Goal: Task Accomplishment & Management: Use online tool/utility

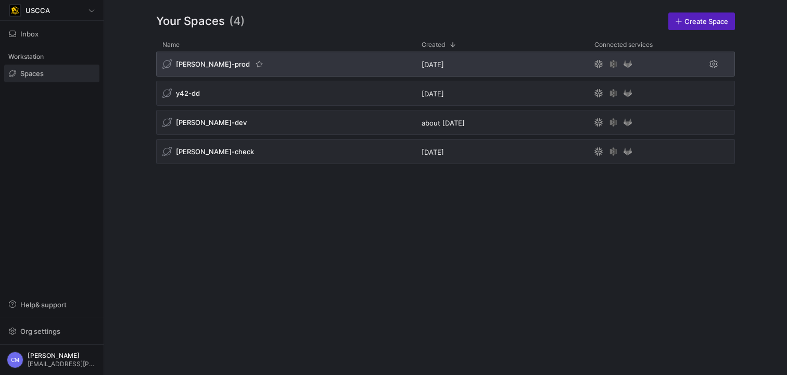
click at [184, 55] on div "[PERSON_NAME]-prod" at bounding box center [285, 64] width 259 height 25
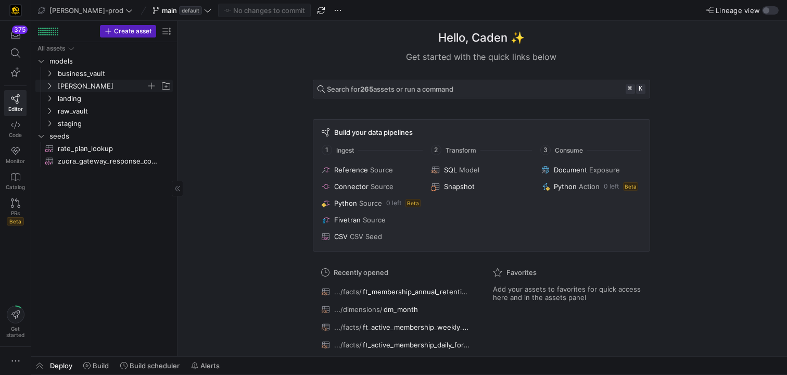
click at [111, 83] on span "[PERSON_NAME]" at bounding box center [102, 86] width 89 height 12
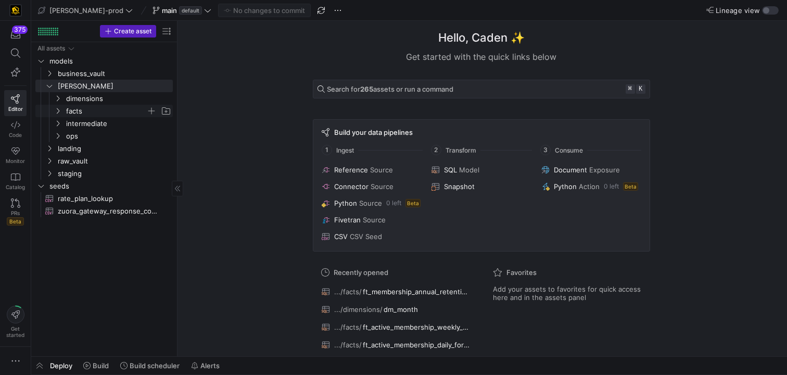
click at [93, 112] on span "facts" at bounding box center [106, 111] width 80 height 12
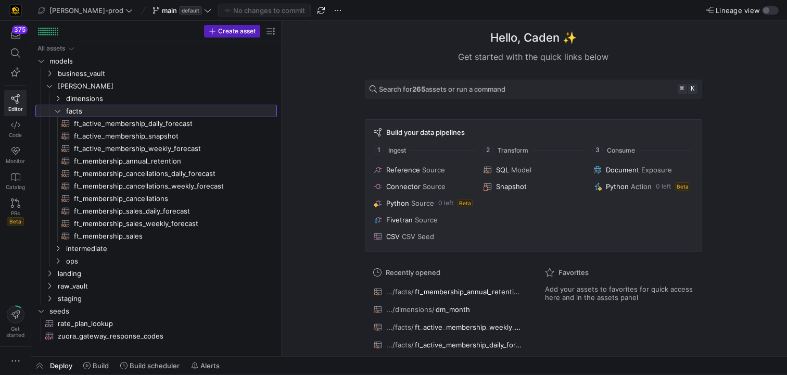
drag, startPoint x: 177, startPoint y: 146, endPoint x: 300, endPoint y: 142, distance: 123.5
click at [172, 212] on span "ft_membership_sales_daily_forecast​​​​​​​​​​" at bounding box center [169, 211] width 191 height 12
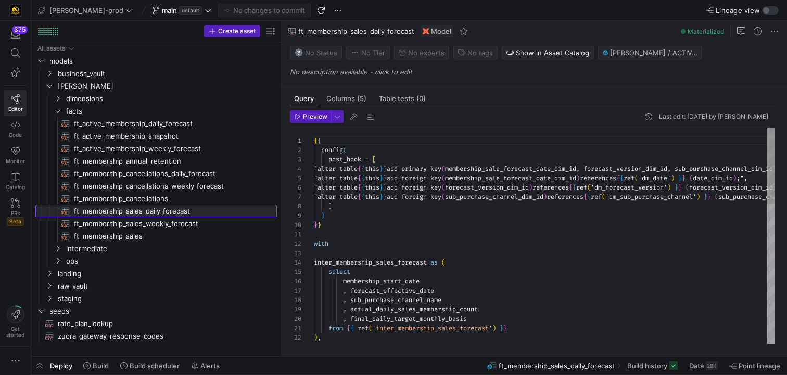
scroll to position [56, 0]
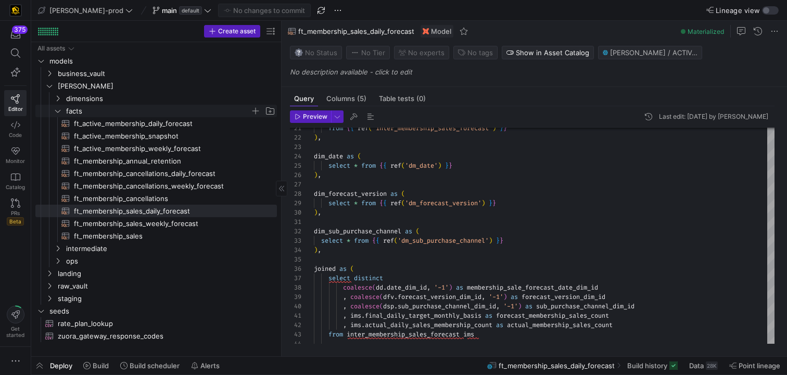
click at [167, 112] on span "facts" at bounding box center [158, 111] width 184 height 12
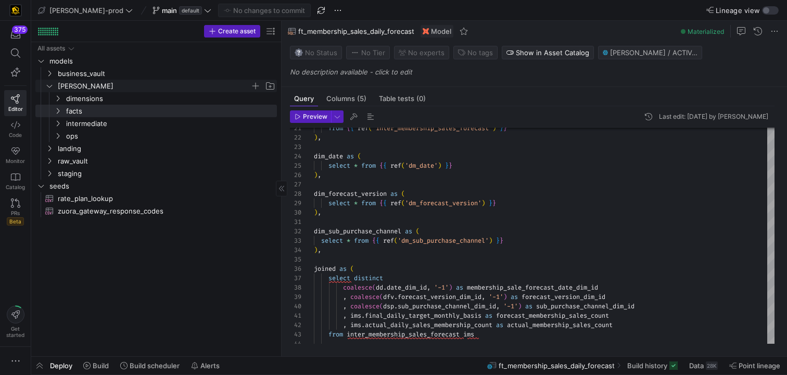
click at [100, 86] on span "[PERSON_NAME]" at bounding box center [154, 86] width 193 height 12
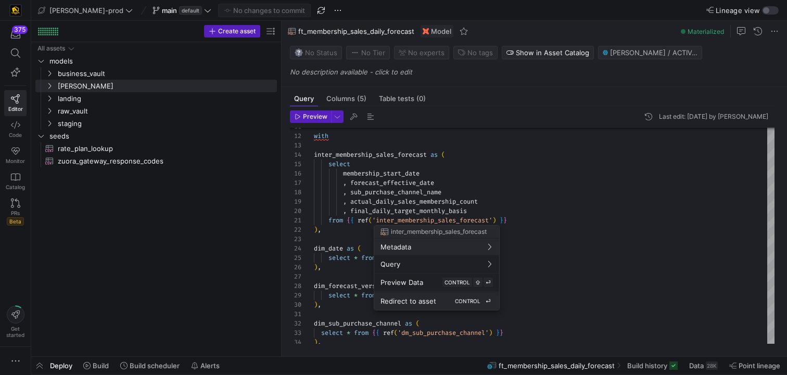
click at [411, 305] on span "Redirect to asset" at bounding box center [409, 301] width 56 height 8
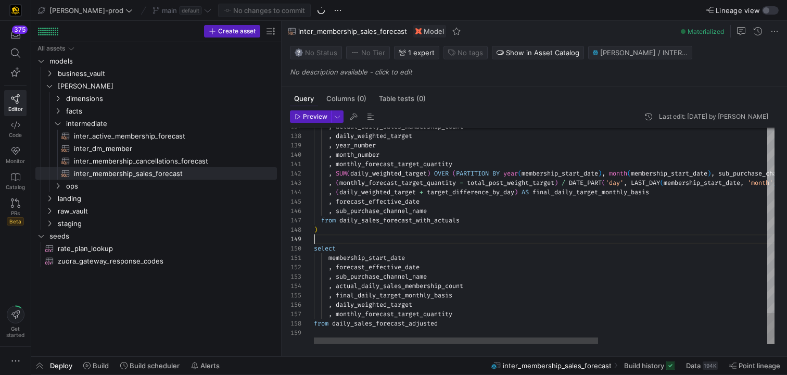
scroll to position [66, 0]
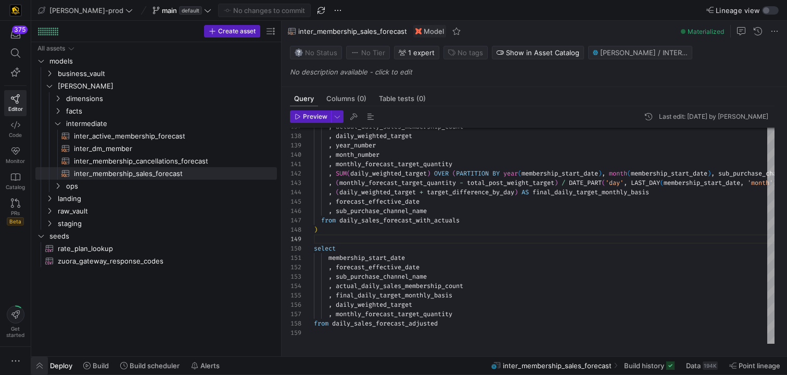
click at [33, 362] on span "button" at bounding box center [39, 366] width 17 height 18
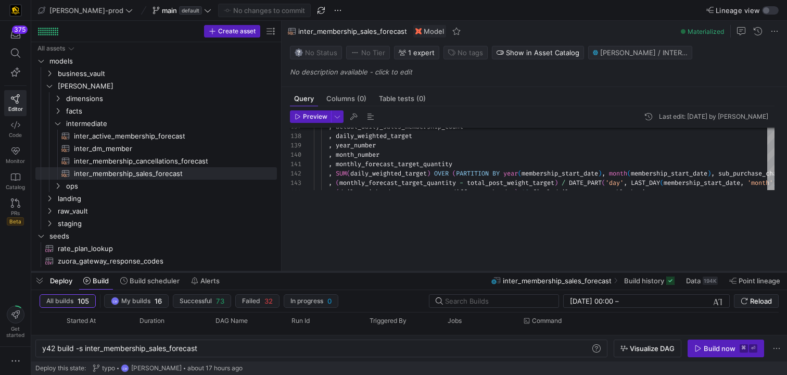
drag, startPoint x: 353, startPoint y: 185, endPoint x: 354, endPoint y: 272, distance: 86.5
click at [354, 272] on div at bounding box center [409, 272] width 756 height 4
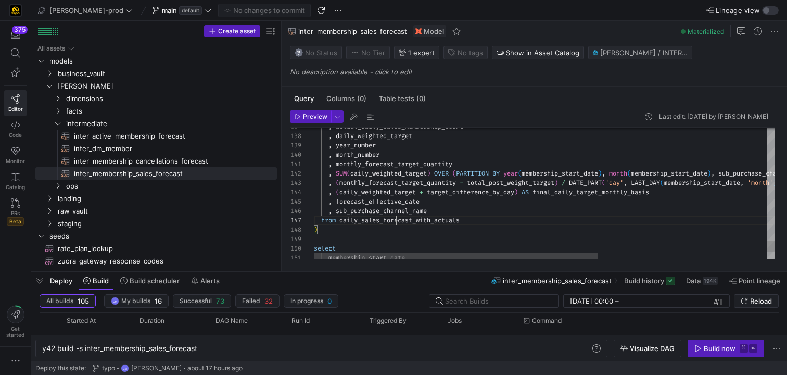
scroll to position [47, 82]
type textarea "with fct_membership as ( select * from {{ ref('ft_membership_sales') }} ), dim_…"
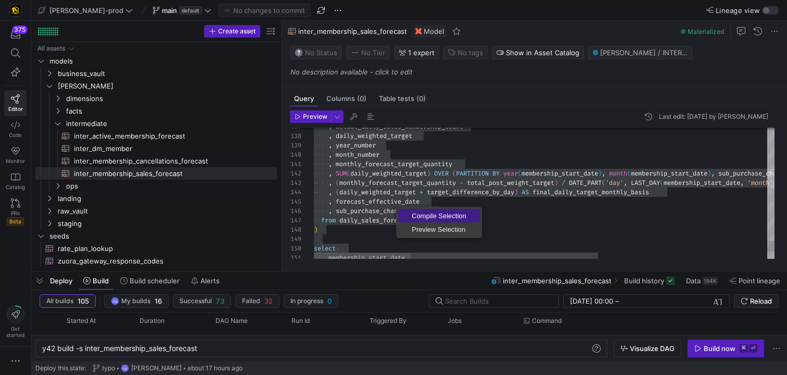
click at [414, 212] on span "Compile Selection" at bounding box center [439, 215] width 82 height 7
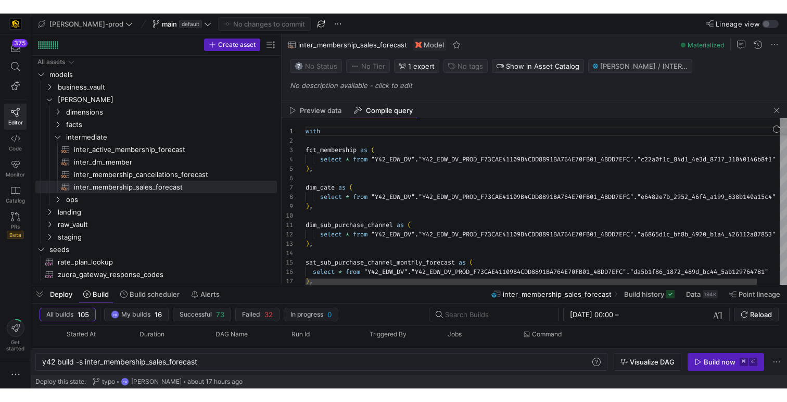
scroll to position [0, 109]
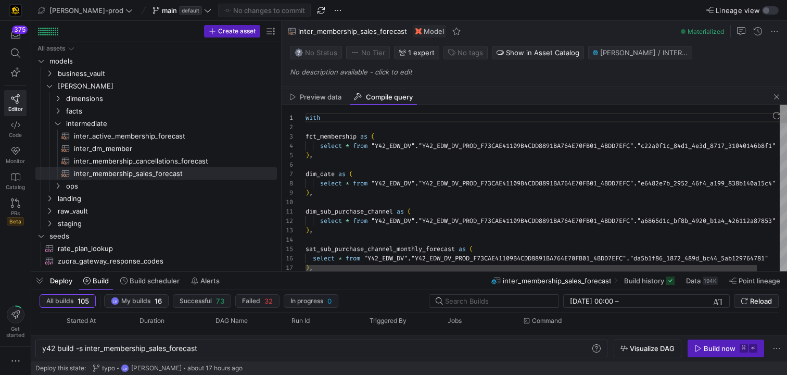
type textarea "with fct_membership as ( select * from "Y42_EDW_DV"."Y42_EDW_DV_PROD_F73CAE4110…"
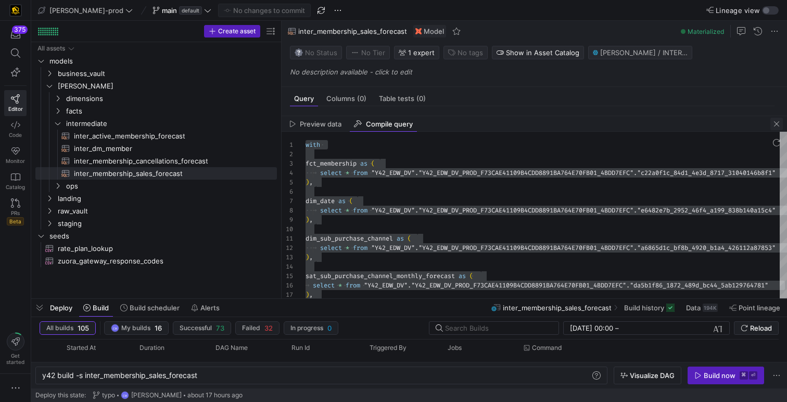
click at [778, 129] on span "button" at bounding box center [777, 124] width 12 height 12
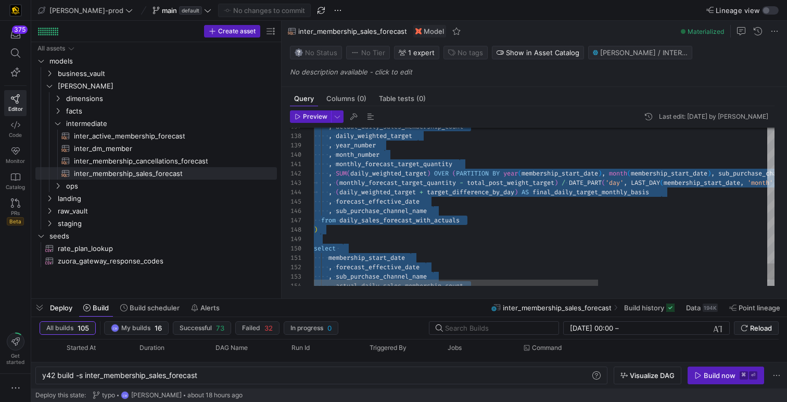
scroll to position [66, 0]
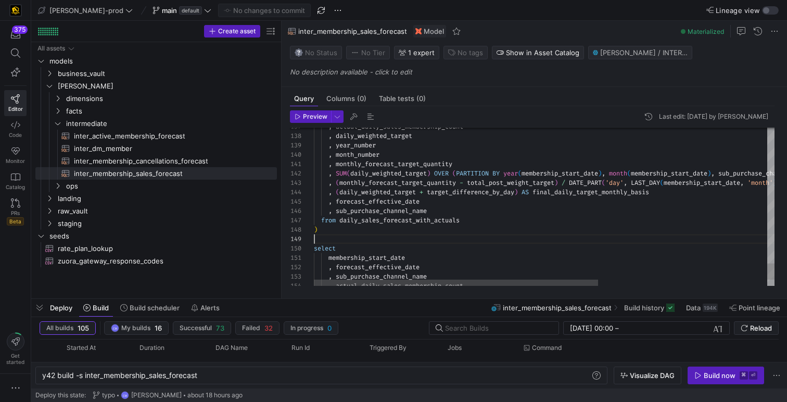
type textarea "with fct_membership as ( select * from {{ ref('ft_membership_sales') }} ), dim_…"
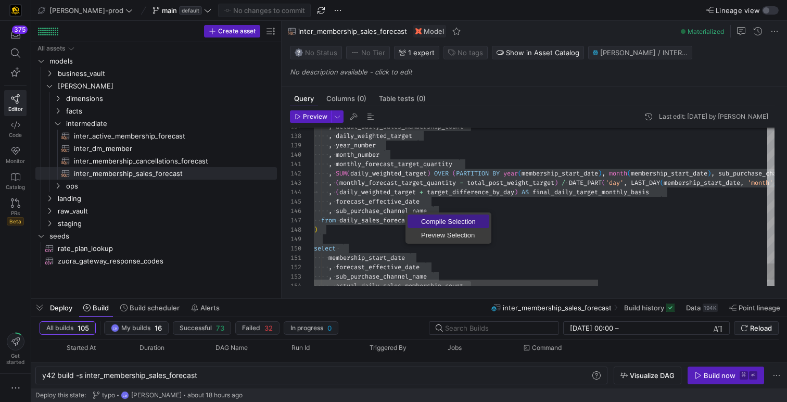
click at [423, 218] on span "Compile Selection" at bounding box center [449, 221] width 82 height 7
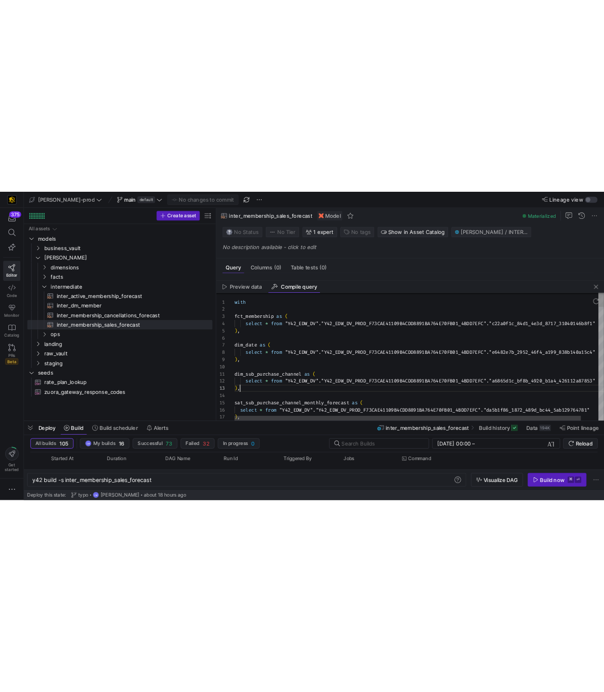
scroll to position [19, 7]
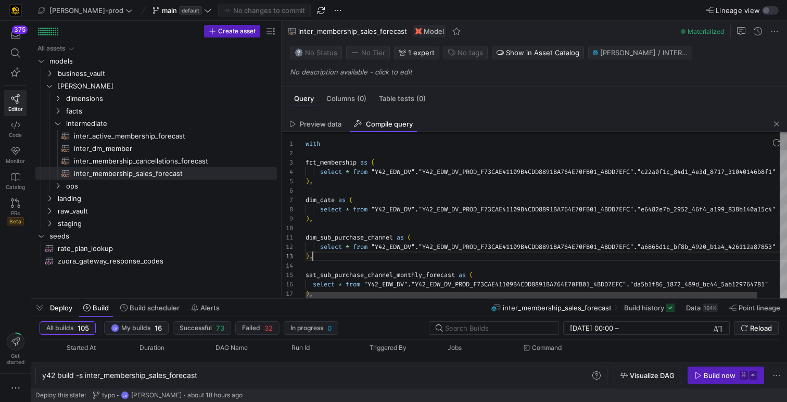
type textarea "with fct_membership as ( select * from "Y42_EDW_DV"."Y42_EDW_DV_PROD_F73CAE4110…"
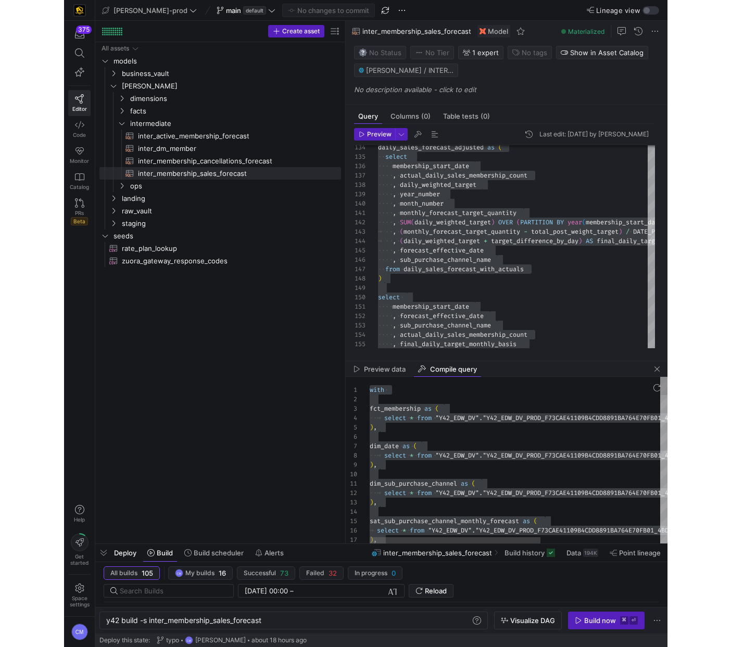
scroll to position [0, 157]
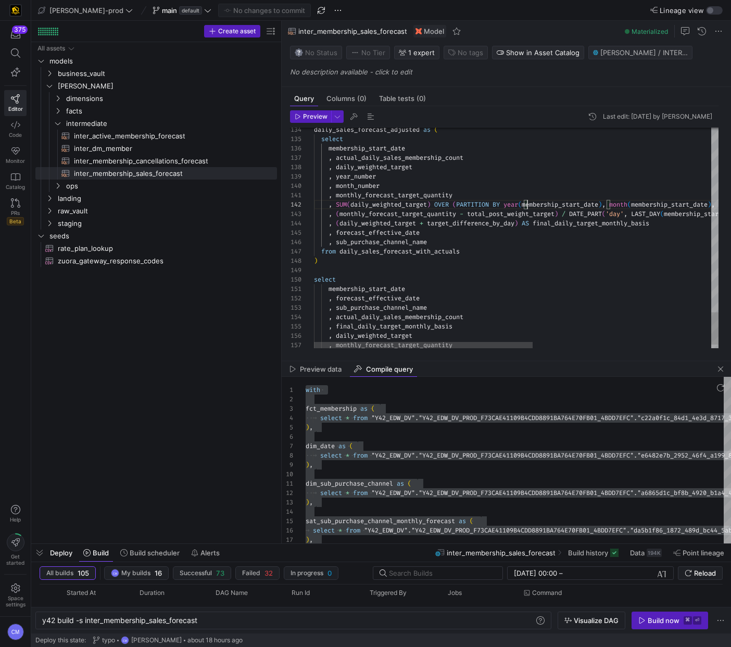
scroll to position [9, 214]
click at [716, 372] on span "button" at bounding box center [721, 369] width 12 height 12
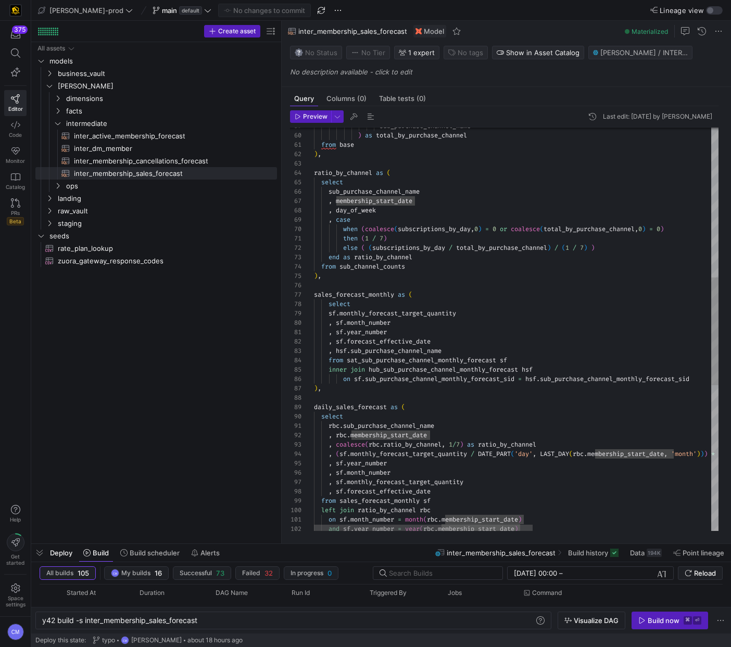
scroll to position [56, 101]
click at [478, 304] on div "on sf . month_number = month ( rbc . membership_start_date ) and sf . year_numb…" at bounding box center [681, 321] width 734 height 1505
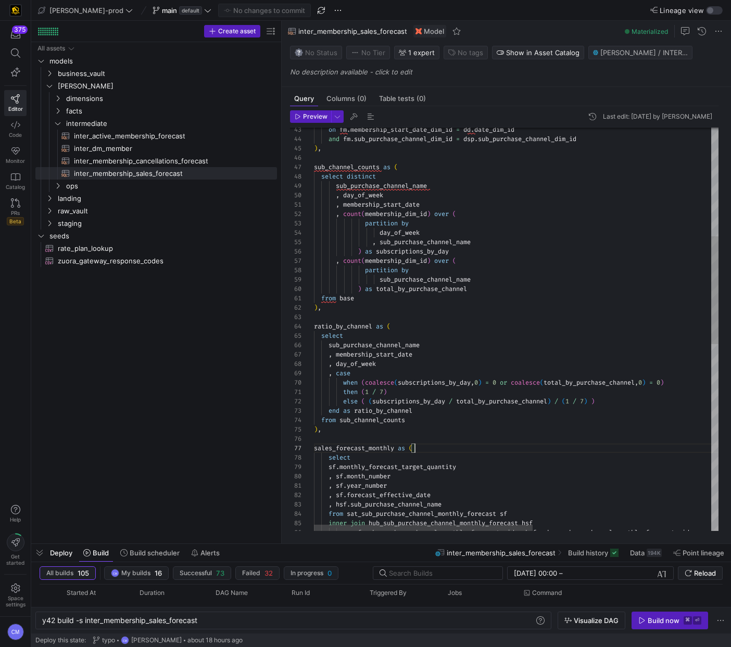
click at [411, 352] on div "from sat_sub_purchase_channel_monthly_forecast sf inner join hub_sub_purchase_c…" at bounding box center [681, 475] width 734 height 1505
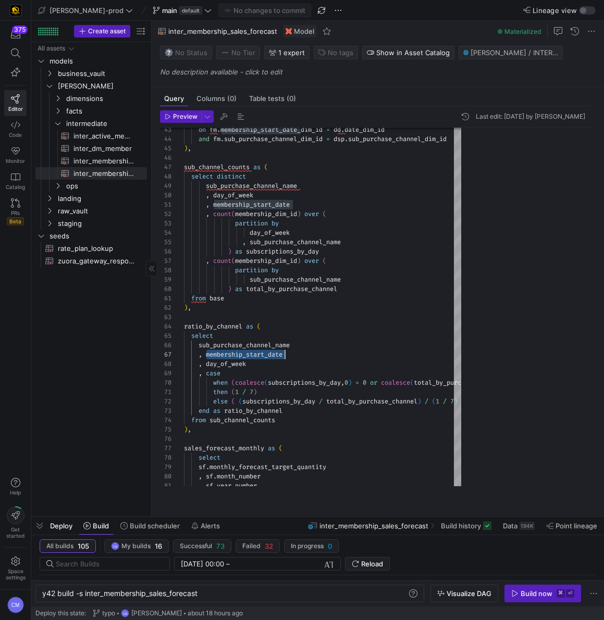
drag, startPoint x: 280, startPoint y: 98, endPoint x: 110, endPoint y: 119, distance: 170.6
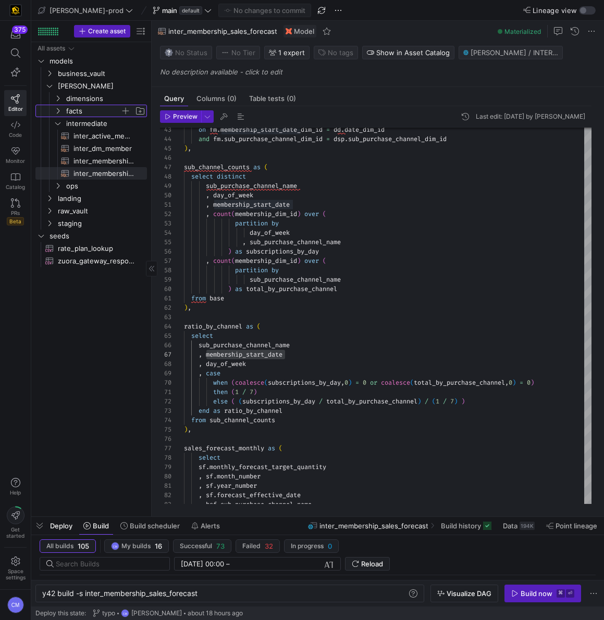
click at [94, 108] on span "facts" at bounding box center [93, 111] width 54 height 12
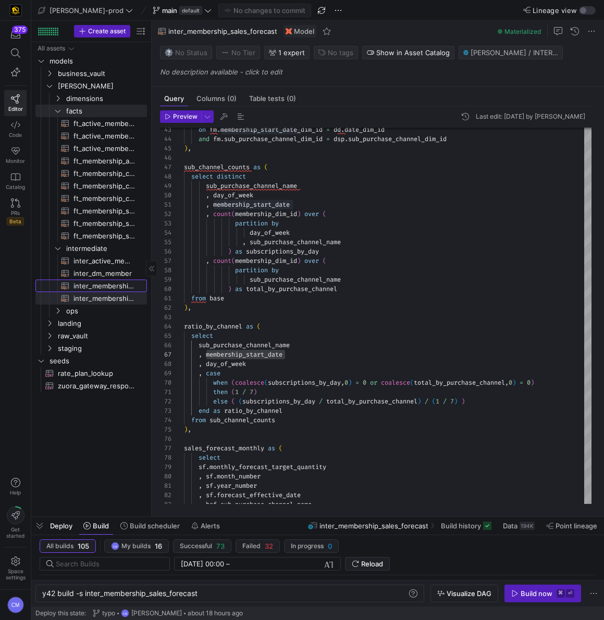
click at [118, 289] on span "inter_membership_cancellations_forecast​​​​​​​​​​" at bounding box center [103, 286] width 61 height 12
type textarea "with fct_membership_cancellations as ( select * from {{ ref('ft_membership_canc…"
type textarea "y42 build -s inter_membership_cancellations_forecast"
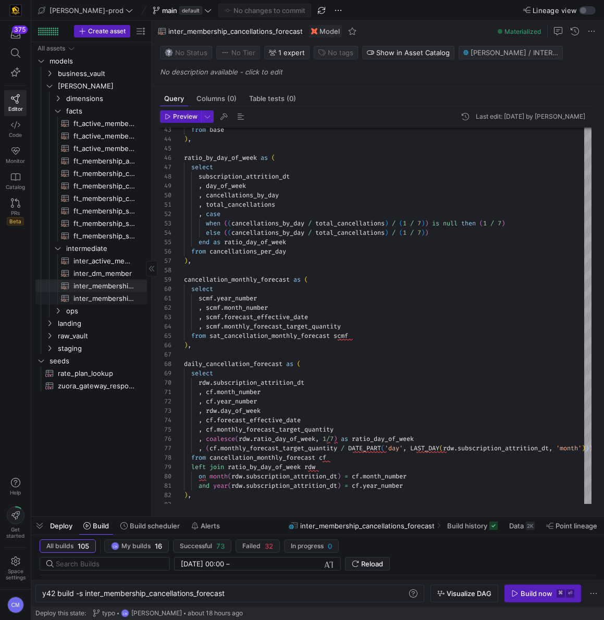
click at [101, 304] on span "inter_membership_sales_forecast​​​​​​​​​​" at bounding box center [103, 299] width 61 height 12
type textarea "with fct_membership as ( select * from {{ ref('ft_membership_sales') }} ), dim_…"
type textarea "y42 build -s inter_membership_sales_forecast"
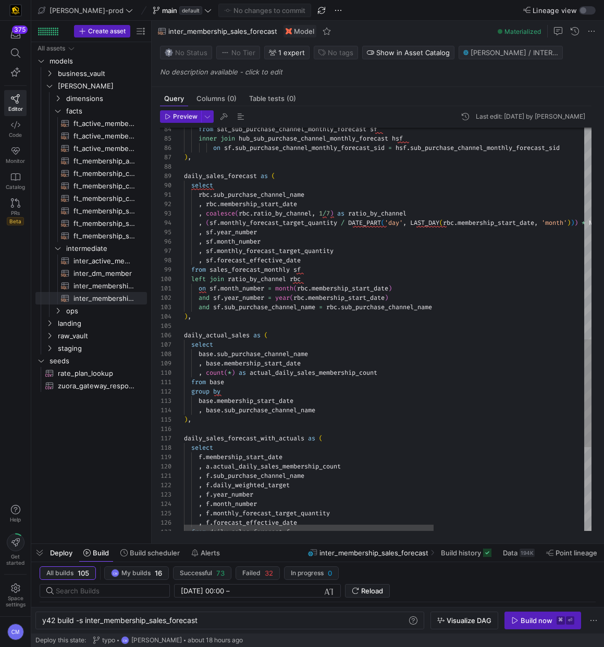
scroll to position [0, 41]
click at [336, 374] on div ", a . actual_daily_sales_membership_count , f . sub_purchase_channel_name , f .…" at bounding box center [510, 90] width 652 height 1505
click at [243, 317] on div ", a . actual_daily_sales_membership_count , f . sub_purchase_channel_name , f .…" at bounding box center [510, 90] width 652 height 1505
type textarea "with fct_membership as ( select * from {{ ref('ft_membership_sales') }} ), dim_…"
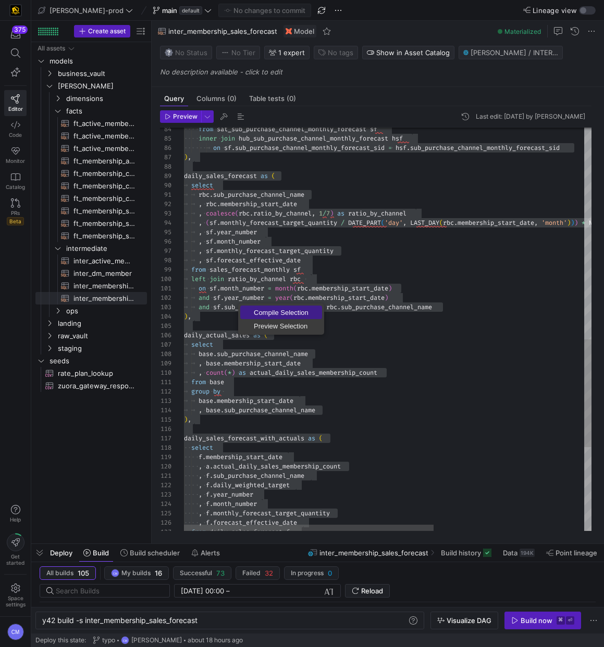
click at [260, 311] on span "Compile Selection" at bounding box center [281, 312] width 82 height 7
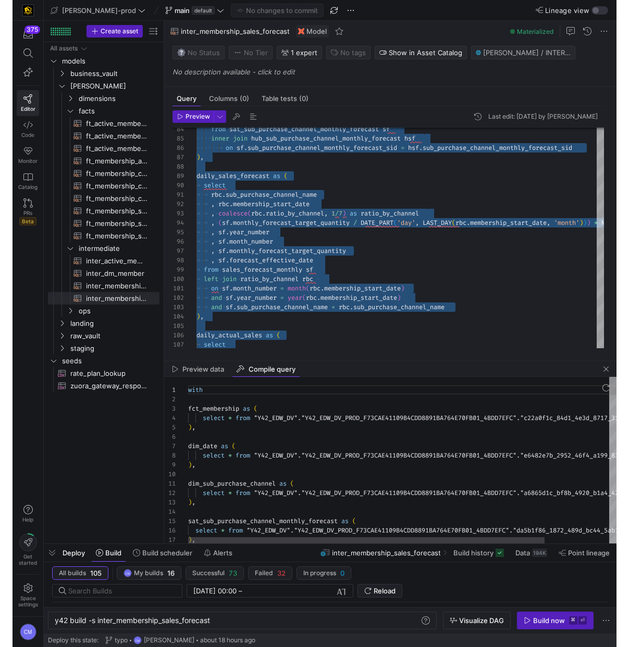
scroll to position [56, 49]
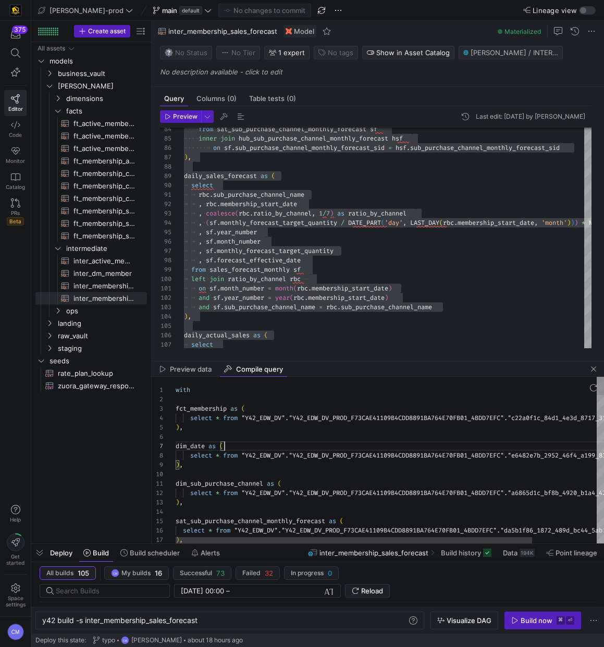
type textarea "with fct_membership as ( select * from "Y42_EDW_DV"."Y42_EDW_DV_PROD_F73CAE4110…"
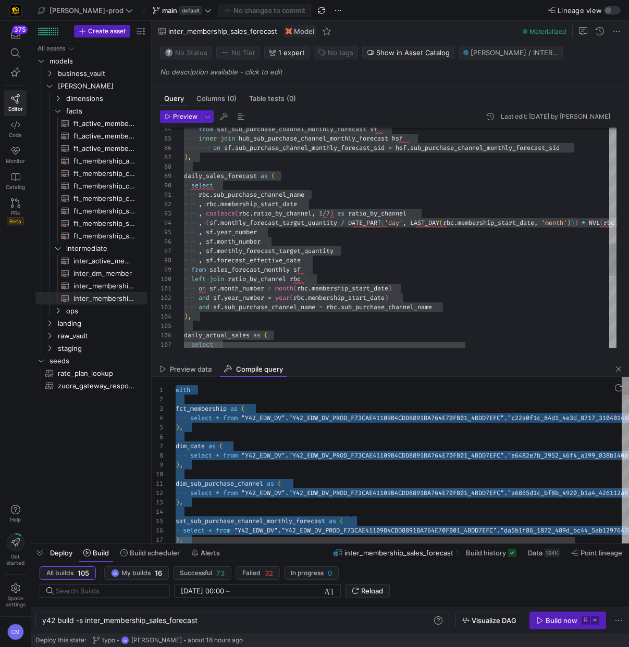
drag, startPoint x: 339, startPoint y: 302, endPoint x: 345, endPoint y: 300, distance: 6.4
click at [340, 301] on span "membership_start_date" at bounding box center [346, 298] width 77 height 8
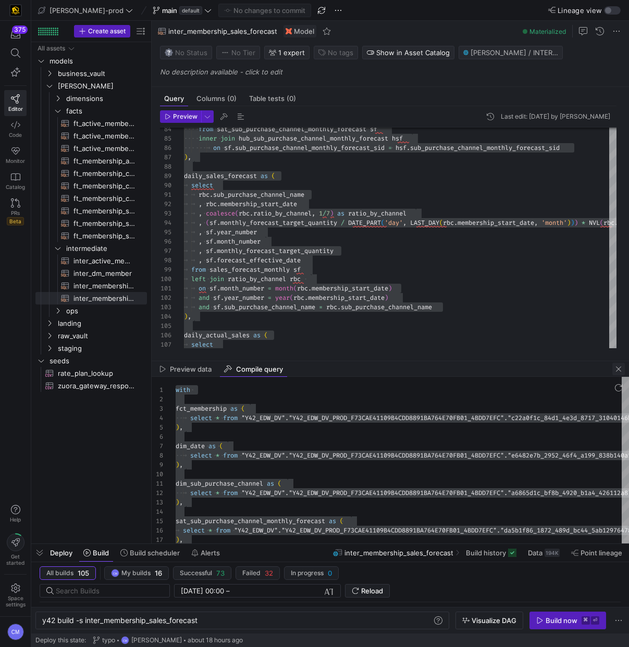
click at [621, 368] on span "button" at bounding box center [618, 369] width 12 height 12
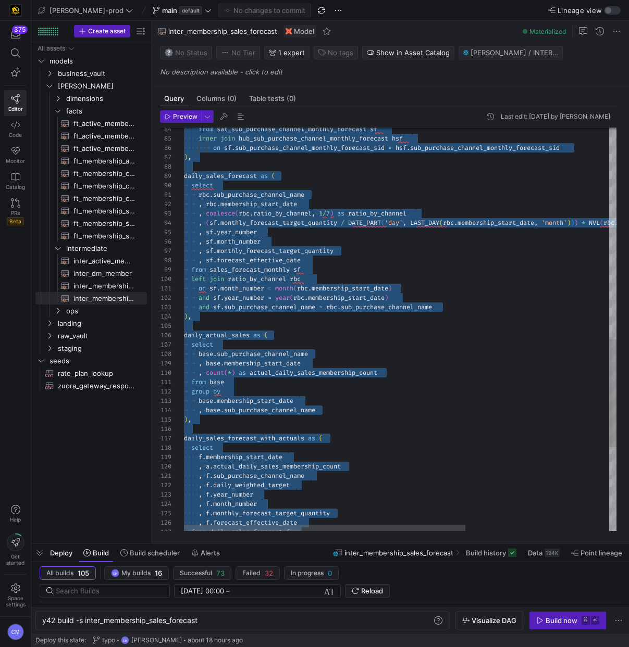
click at [366, 300] on div "select daily_actual_sales as ( and sf . sub_purchase_channel_name = rbc . sub_p…" at bounding box center [510, 90] width 652 height 1505
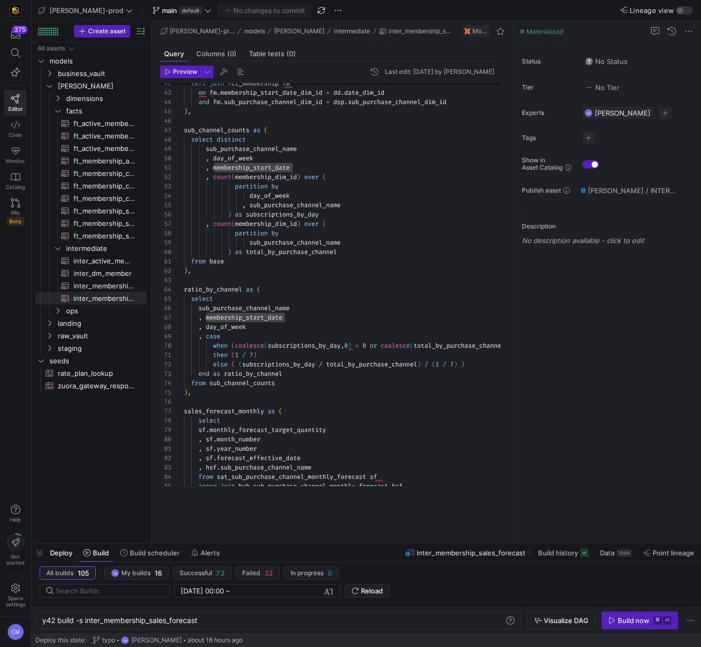
scroll to position [9, 184]
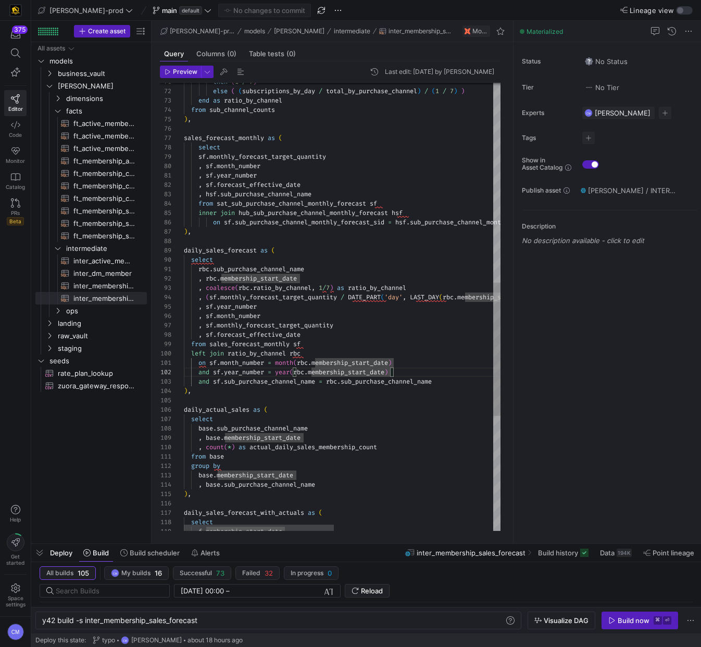
type textarea "rbc.sub_purchase_channel_name , rbc.membership_start_date , coalesce(rbc.ratio_…"
click at [381, 330] on div "inner join hub_sub_purchase_channel_monthly_forecast hsf from sat_sub_purchase_…" at bounding box center [510, 165] width 652 height 1505
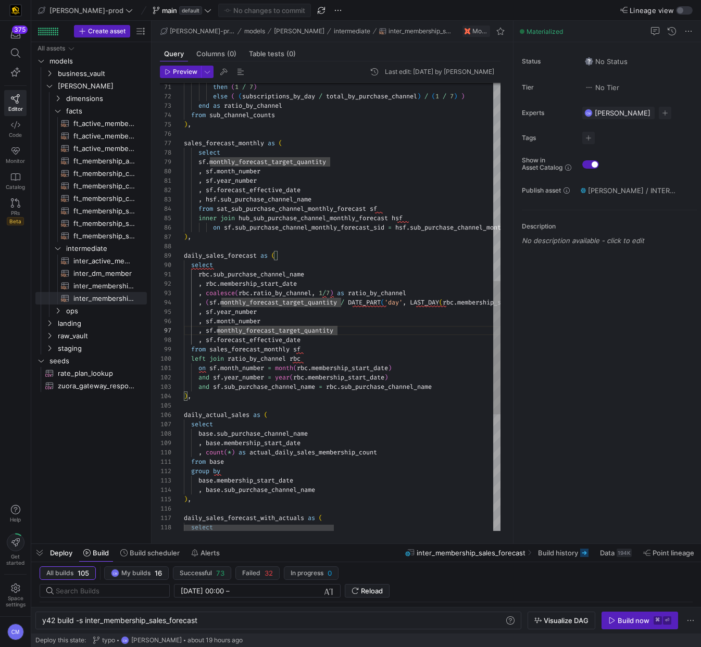
scroll to position [37, 75]
click at [361, 312] on div "inner join hub_sub_purchase_channel_monthly_forecast hsf from sat_sub_purchase_…" at bounding box center [510, 170] width 652 height 1505
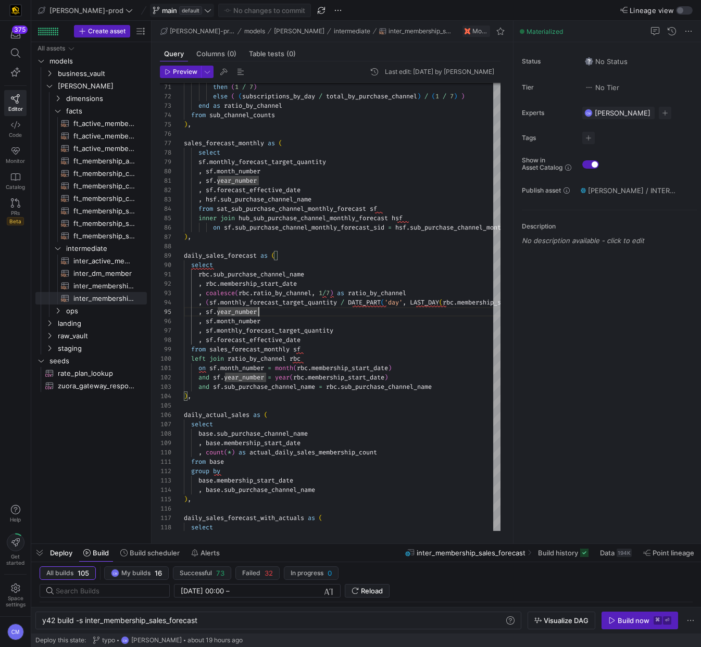
click at [162, 11] on span "main" at bounding box center [169, 10] width 15 height 8
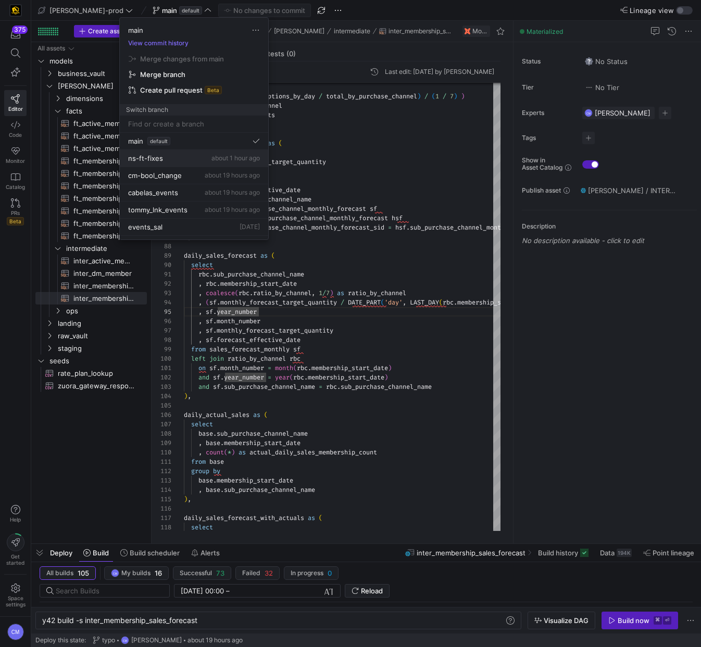
click at [184, 164] on button "ns-ft-fixes about 1 hour ago" at bounding box center [194, 158] width 148 height 17
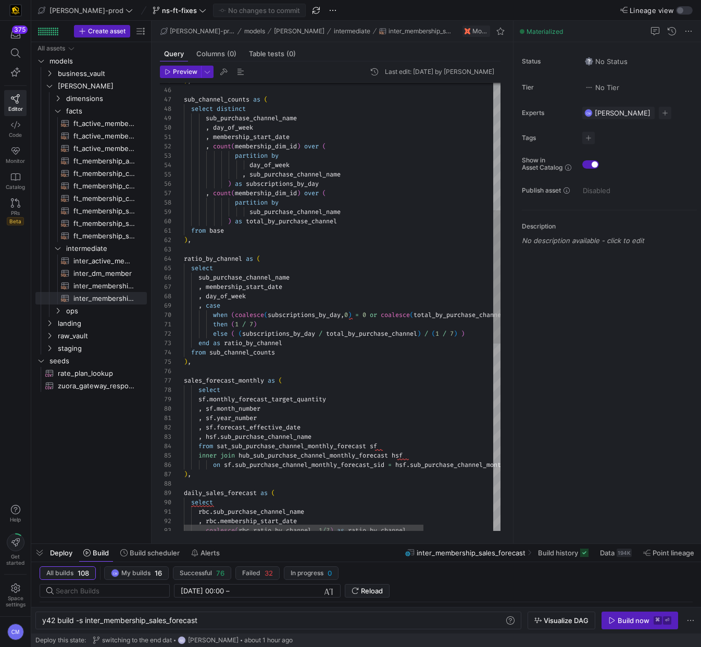
scroll to position [75, 37]
click at [260, 301] on div ") , sub_channel_counts as ( select distinct sub_purchase_channel_name , day_of_…" at bounding box center [388, 407] width 408 height 1505
type textarea "with fct_membership as ( select * from {{ ref('ft_membership_sales') }} ), dim_…"
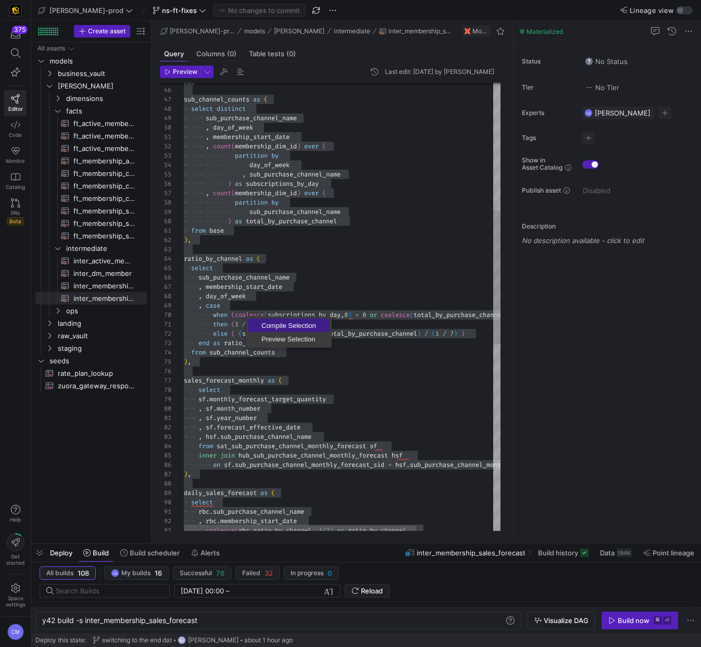
click at [257, 319] on link "Compile Selection" at bounding box center [289, 326] width 82 height 14
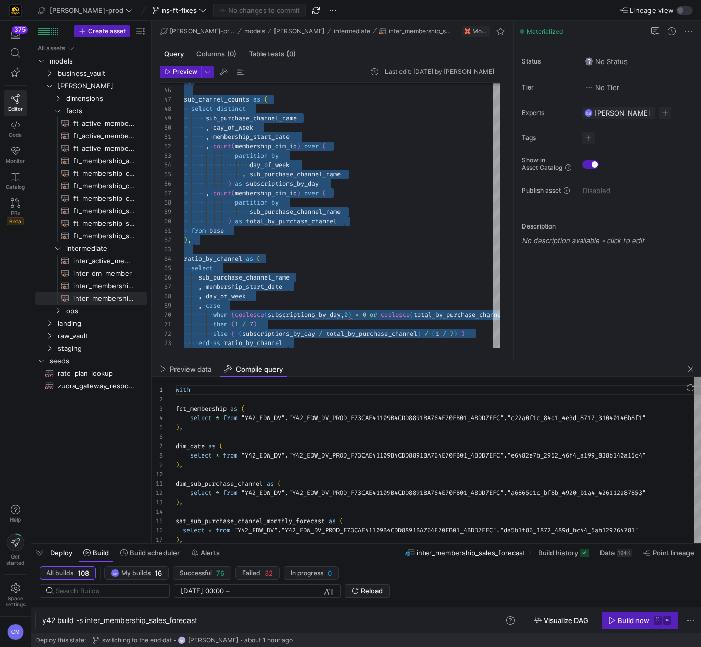
scroll to position [94, 0]
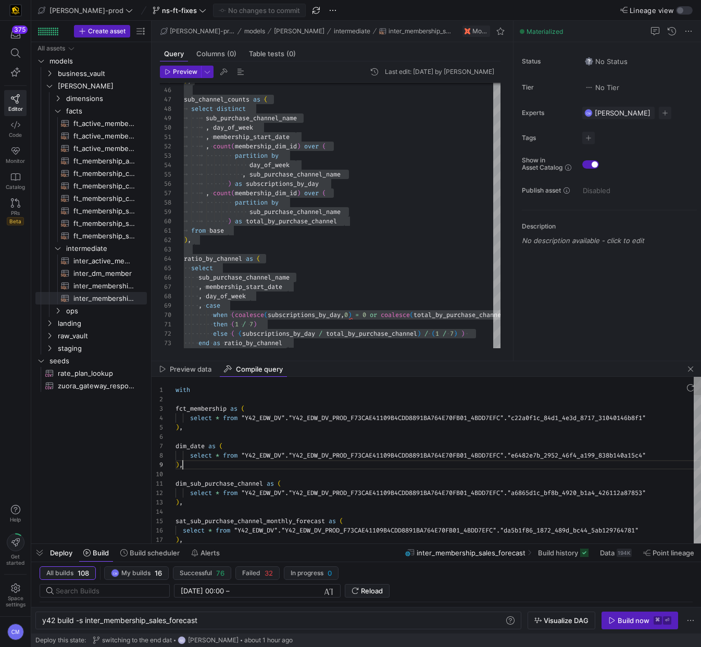
scroll to position [75, 7]
type textarea "with fct_membership as ( select * from "Y42_EDW_DV"."Y42_EDW_DV_PROD_F73CAE4110…"
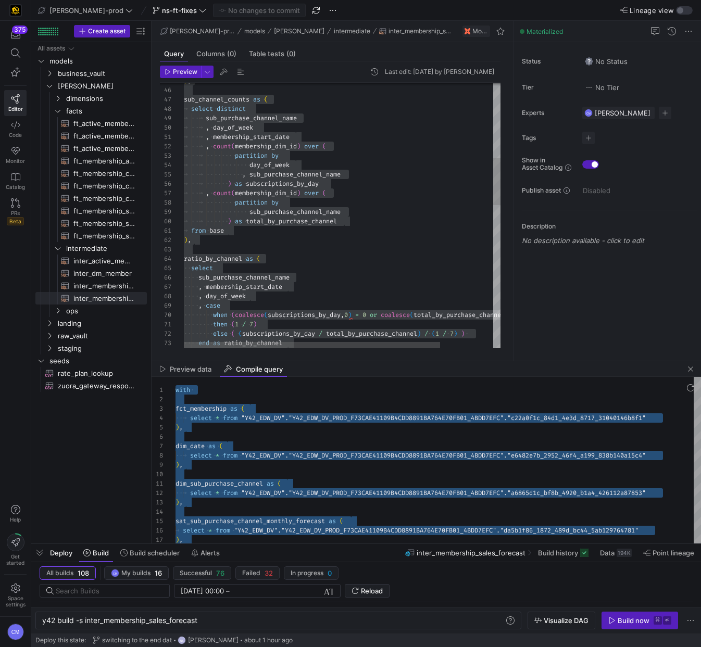
type textarea ", membership_start_date , count(membership_dim_id) over ( partition by day_of_w…"
click at [353, 172] on div ") , sub_channel_counts as ( select distinct sub_purchase_channel_name , day_of_…" at bounding box center [375, 407] width 382 height 1505
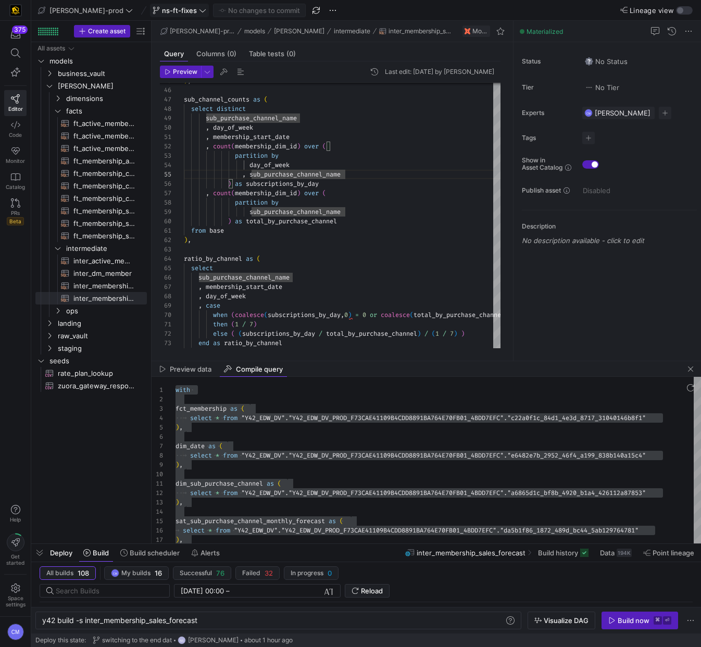
click at [162, 12] on span "ns-ft-fixes" at bounding box center [179, 10] width 35 height 8
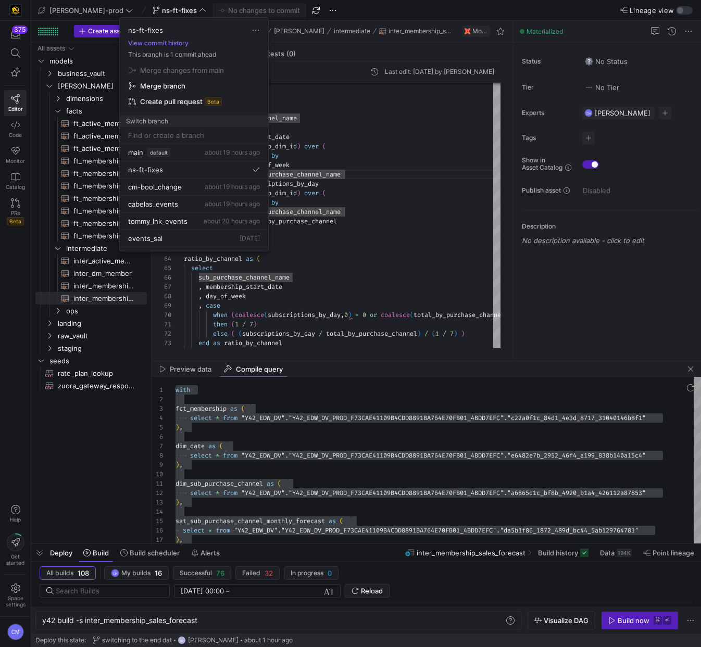
click at [159, 10] on div at bounding box center [350, 323] width 701 height 647
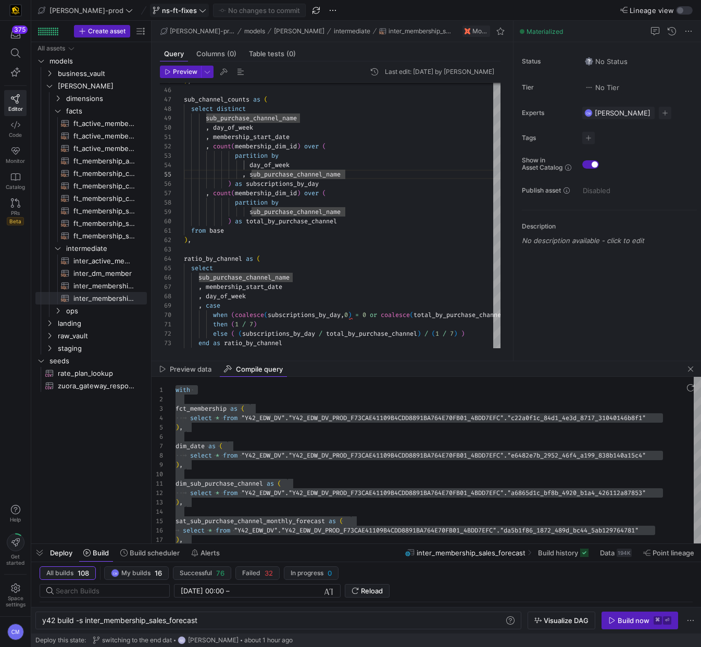
click at [199, 12] on icon at bounding box center [202, 10] width 7 height 7
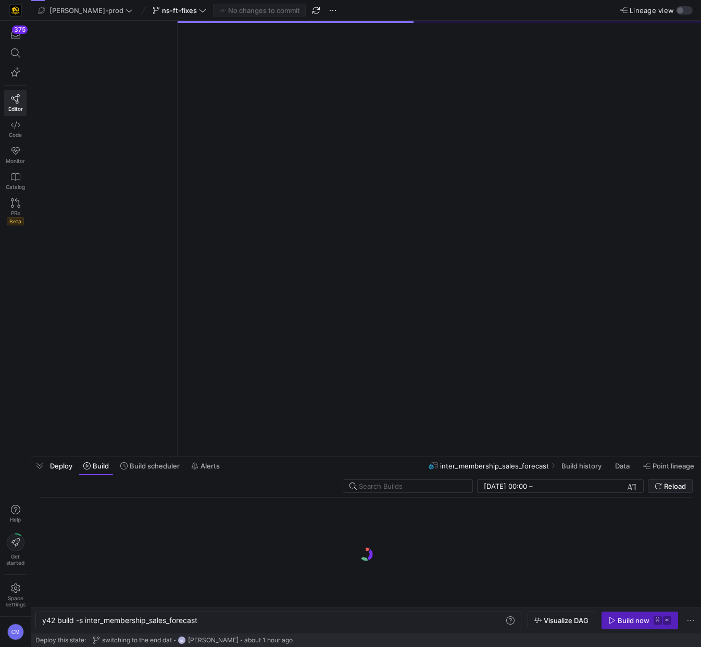
scroll to position [0, 157]
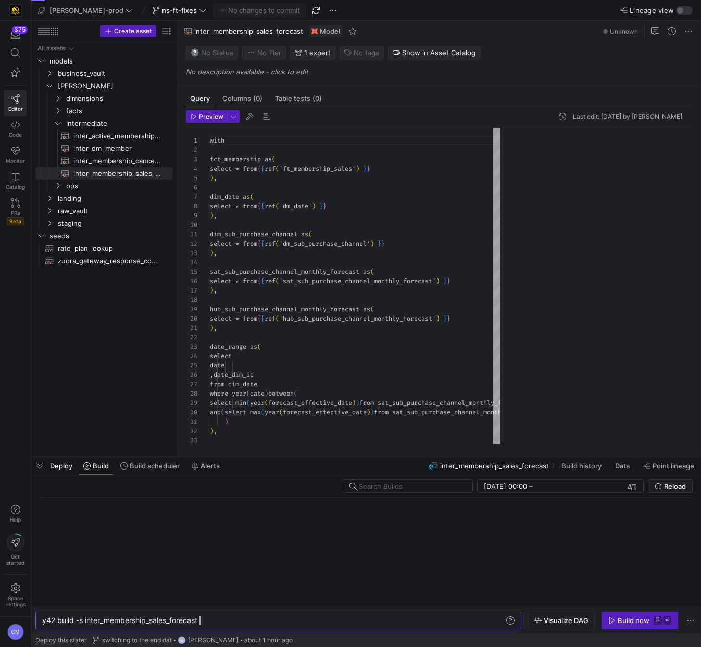
scroll to position [94, 0]
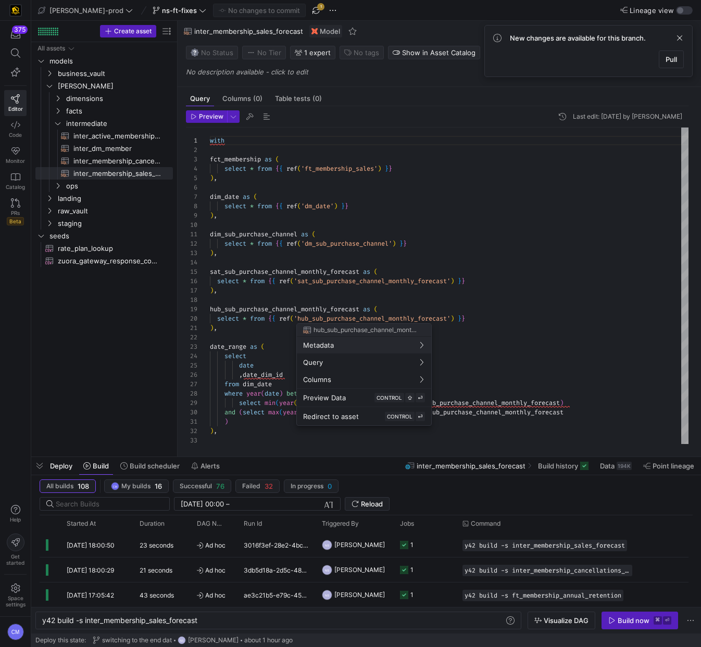
click at [282, 12] on div at bounding box center [350, 323] width 701 height 647
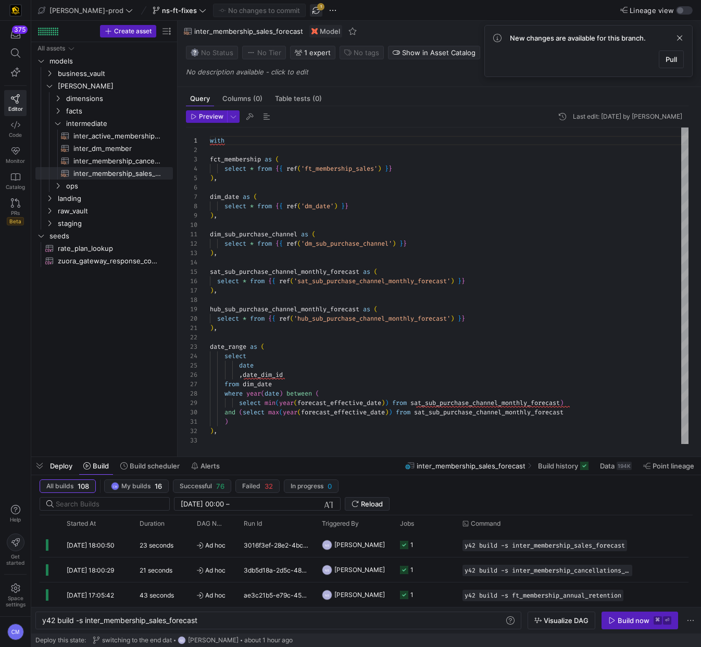
click at [310, 11] on span "button" at bounding box center [316, 10] width 12 height 12
click at [684, 35] on span at bounding box center [679, 38] width 12 height 12
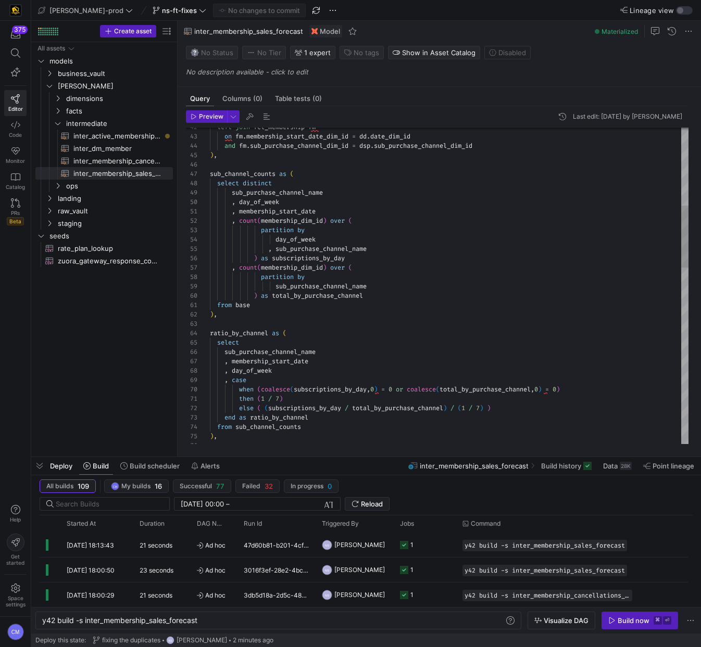
scroll to position [28, 109]
click at [384, 243] on div ", day_of_week , membership_start_date , count ( membership_dim_id ) over ( part…" at bounding box center [449, 535] width 479 height 1611
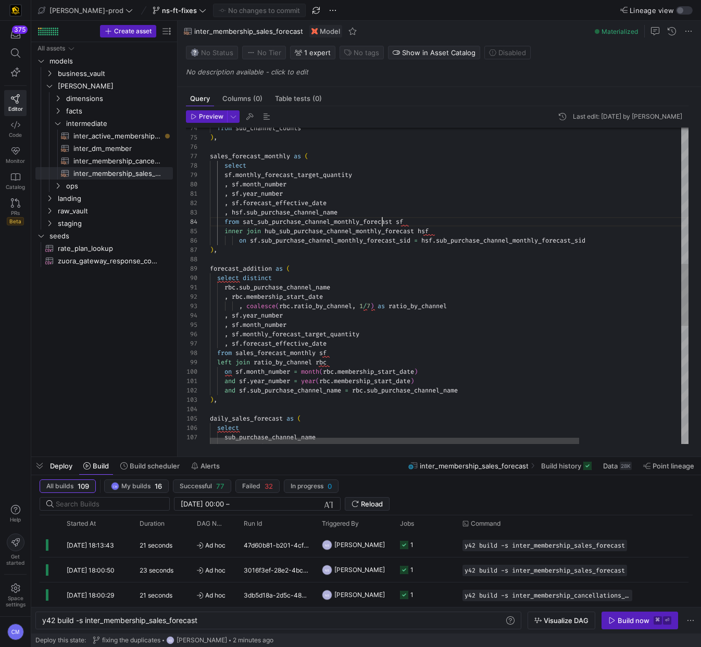
type textarea ", sf.year_number , sf.forecast_effective_date , hsf.sub_purchase_channel_name f…"
click at [382, 221] on div "on sf . sub_purchase_channel_monthly_forecast_sid = hsf . sub_purchase_channel_…" at bounding box center [515, 240] width 611 height 1618
